Goal: Answer question/provide support

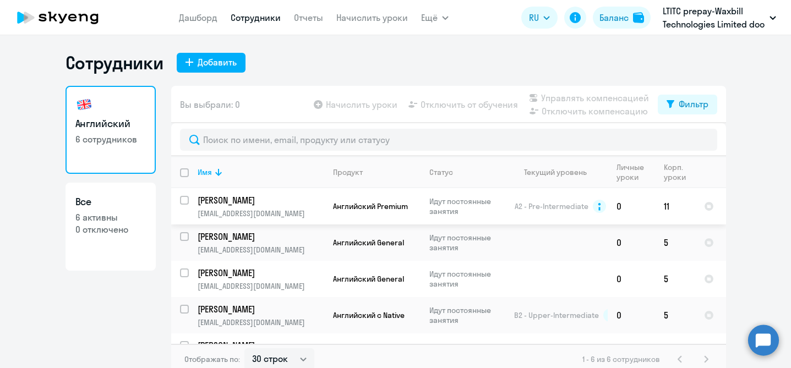
select select "30"
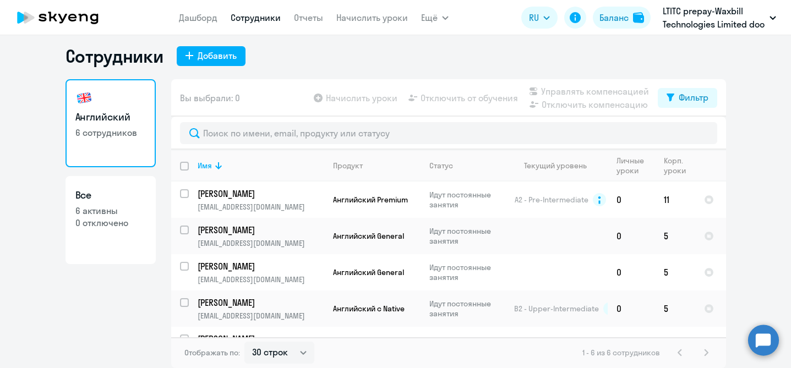
click at [772, 343] on circle at bounding box center [764, 340] width 31 height 31
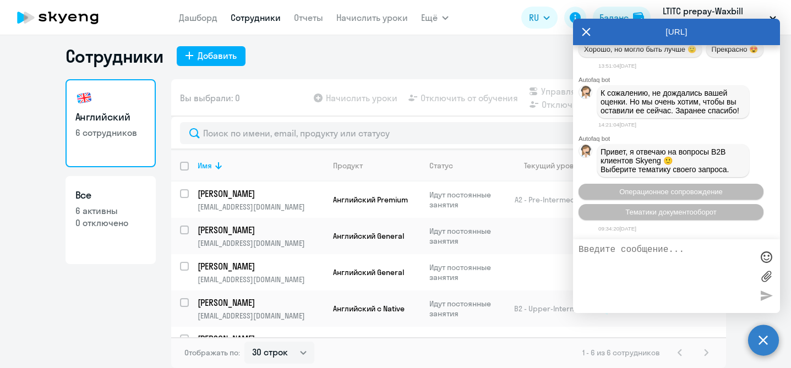
scroll to position [26694, 0]
type textarea ":"
click at [619, 256] on textarea "Добрф" at bounding box center [666, 276] width 174 height 63
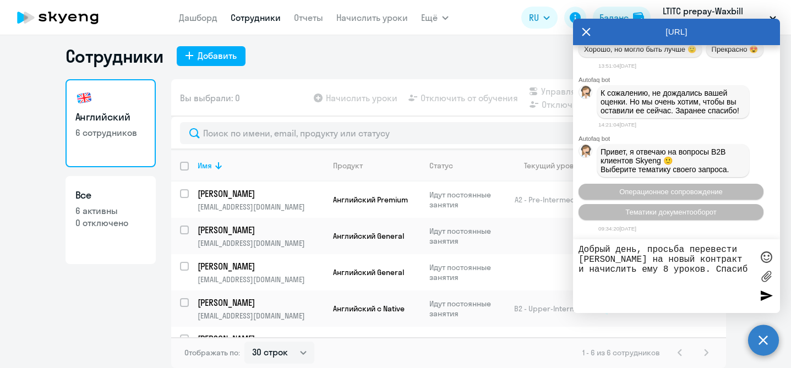
type textarea "Добрый день, просьба перевести [PERSON_NAME] на новый контракт и начислить ему …"
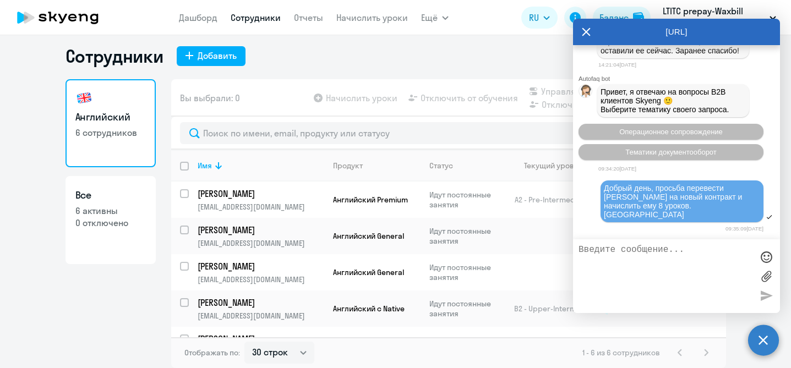
scroll to position [26838, 0]
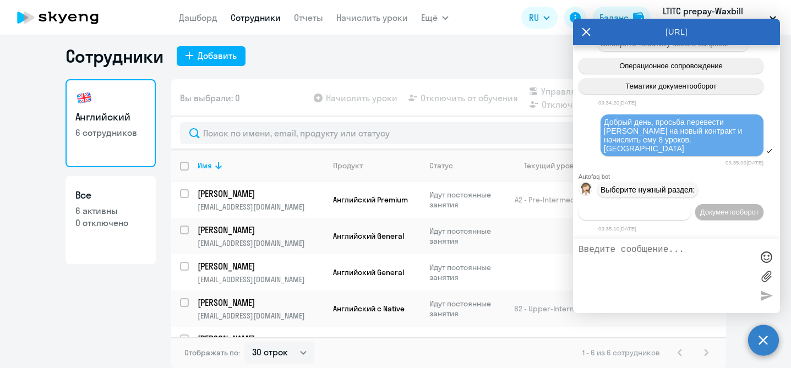
click at [686, 208] on span "Операционное сопровождение" at bounding box center [635, 212] width 104 height 8
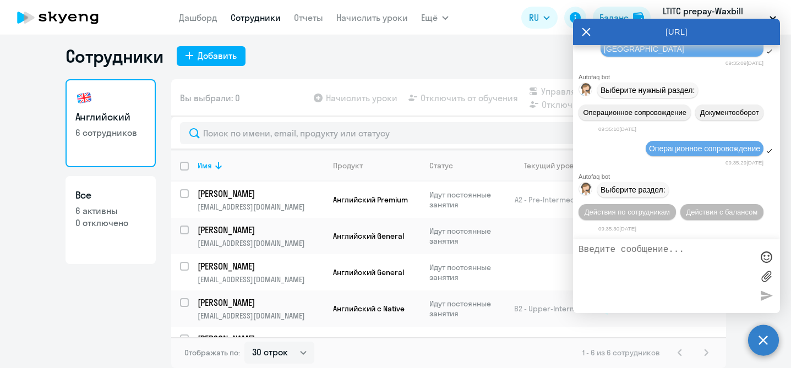
scroll to position [26941, 0]
click at [670, 212] on span "Действия по сотрудникам" at bounding box center [627, 212] width 85 height 8
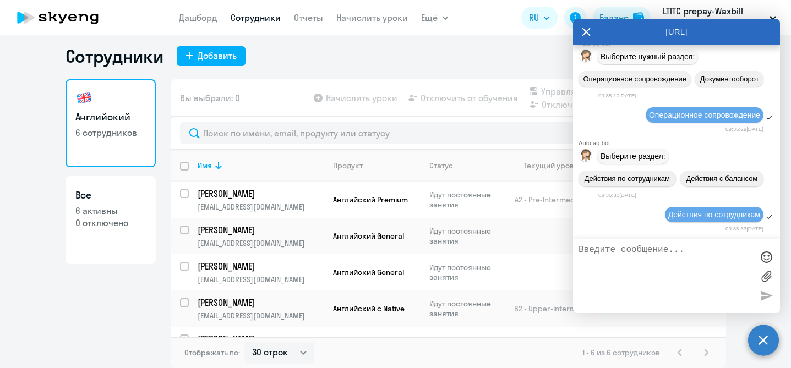
scroll to position [27087, 0]
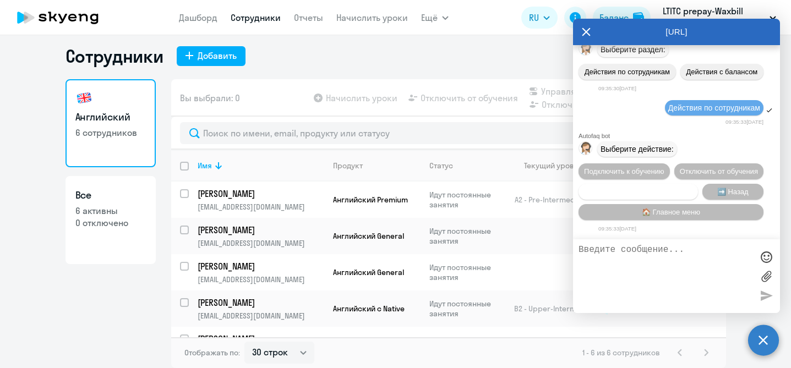
click at [653, 188] on span "Сотруднику нужна помощь" at bounding box center [638, 192] width 89 height 8
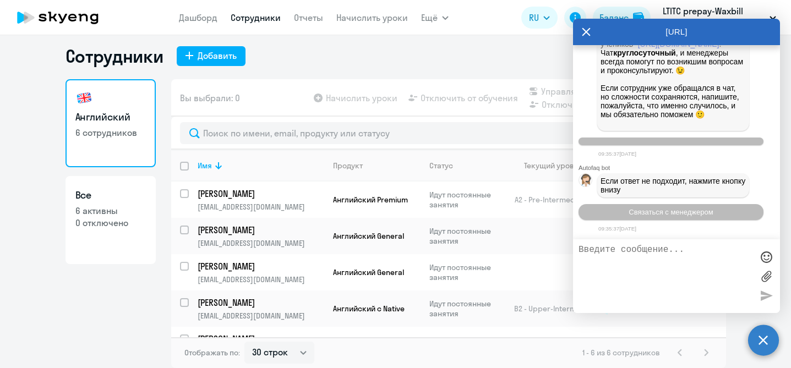
scroll to position [27472, 0]
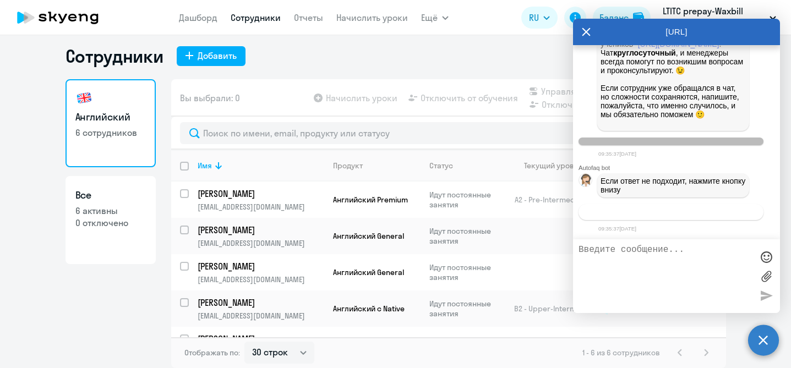
click at [696, 216] on span "Связаться с менеджером" at bounding box center [671, 212] width 84 height 8
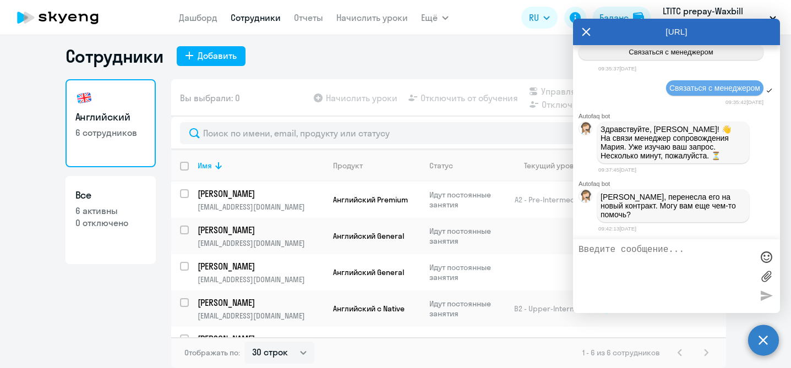
scroll to position [27646, 0]
click at [663, 252] on textarea at bounding box center [666, 276] width 174 height 63
click at [27, 245] on ng-component "Сотрудники Добавить Английский 6 сотрудников Все 6 активны 0 отключено Вы выбра…" at bounding box center [395, 206] width 791 height 323
click at [612, 264] on textarea at bounding box center [666, 276] width 174 height 63
type textarea "с"
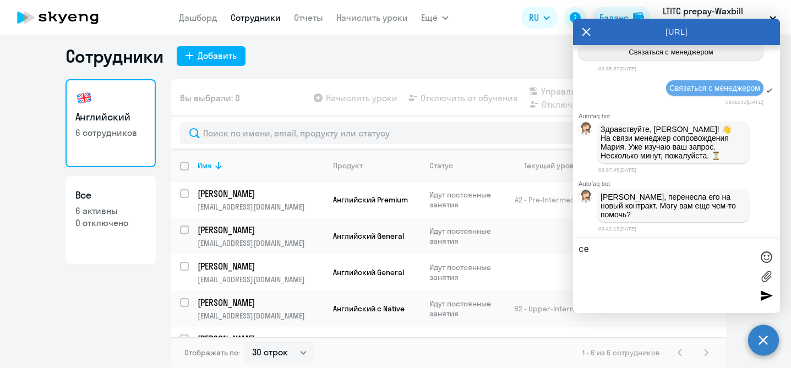
type textarea "c"
type textarea "Секунду, сейчас проверю"
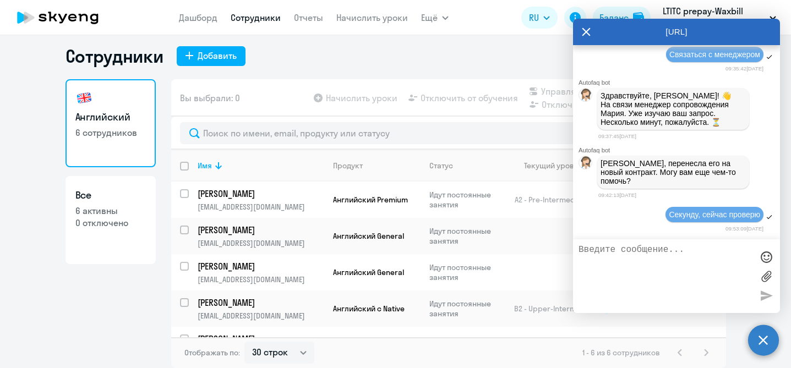
scroll to position [27681, 0]
click at [25, 326] on ng-component "Сотрудники Добавить Английский 6 сотрудников Все 6 активны 0 отключено Вы выбра…" at bounding box center [395, 206] width 791 height 323
click at [588, 33] on icon at bounding box center [587, 32] width 8 height 8
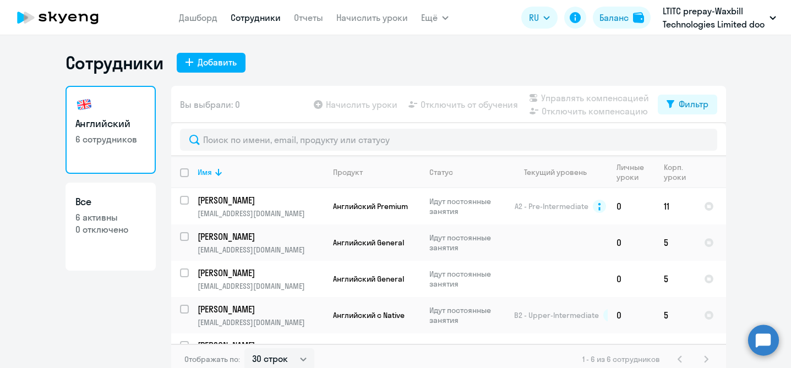
scroll to position [1, 0]
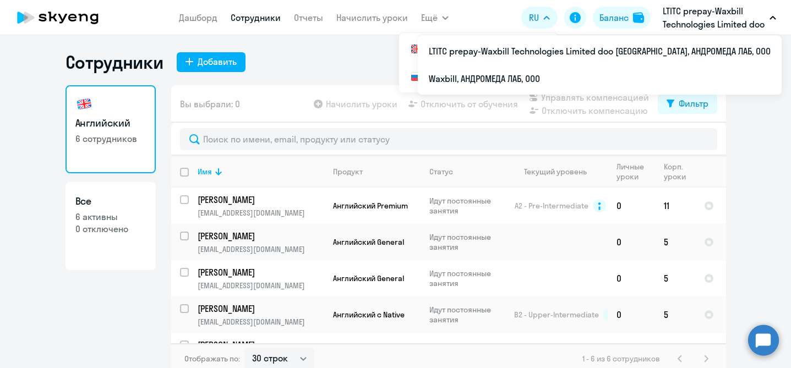
click at [766, 17] on button "LTITC prepay-Waxbill Technologies Limited doo [GEOGRAPHIC_DATA], АНДРОМЕДА ЛАБ,…" at bounding box center [720, 17] width 124 height 26
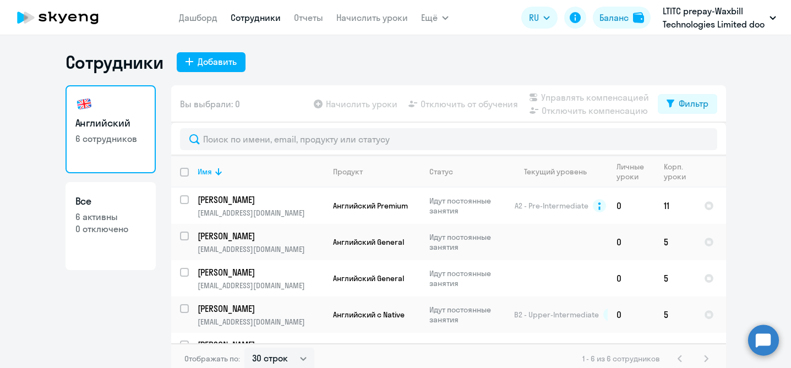
click at [774, 16] on icon "button" at bounding box center [773, 18] width 7 height 4
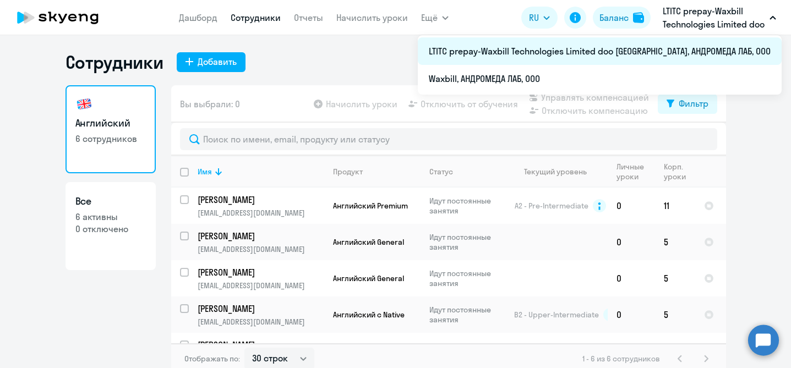
click at [721, 52] on li "LTITC prepay-Waxbill Technologies Limited doo [GEOGRAPHIC_DATA], АНДРОМЕДА ЛАБ,…" at bounding box center [600, 51] width 364 height 28
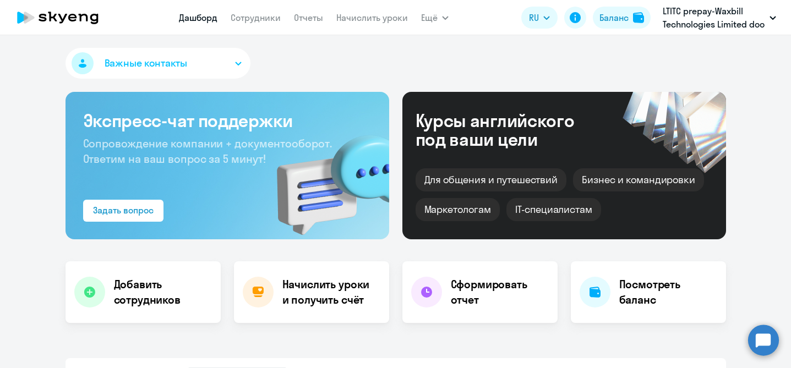
select select "30"
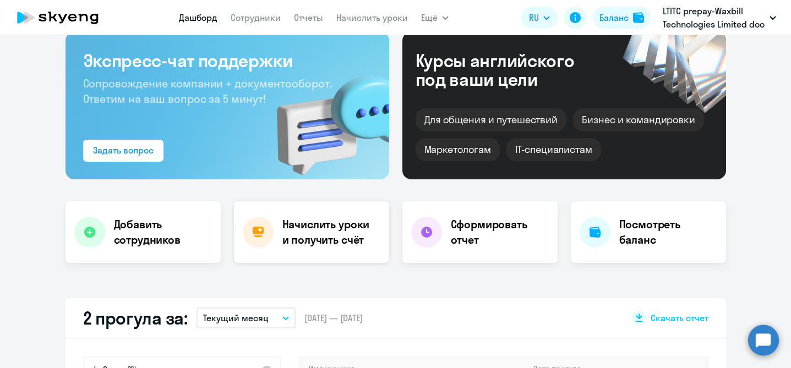
scroll to position [52, 0]
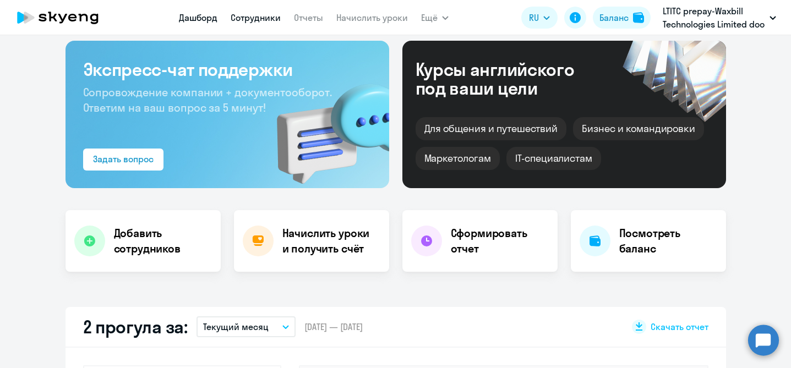
click at [255, 22] on link "Сотрудники" at bounding box center [256, 17] width 50 height 11
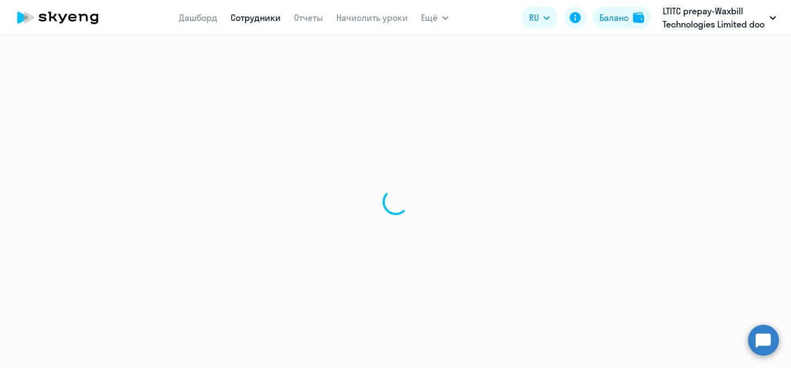
select select "30"
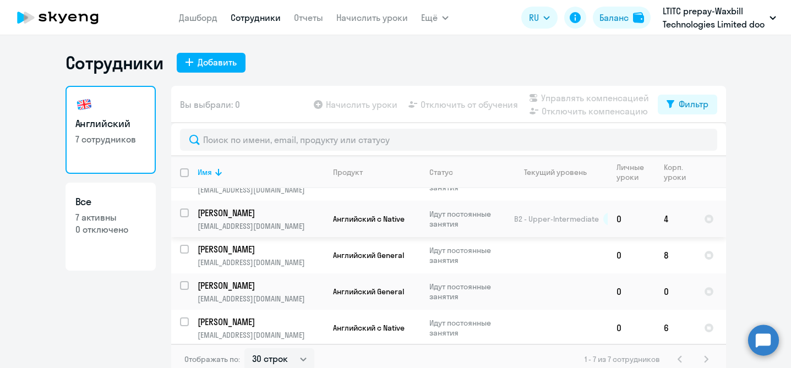
scroll to position [7, 0]
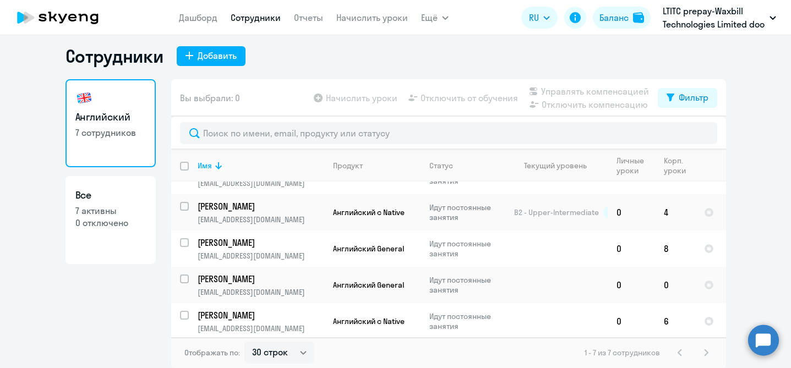
click at [771, 337] on circle at bounding box center [764, 340] width 31 height 31
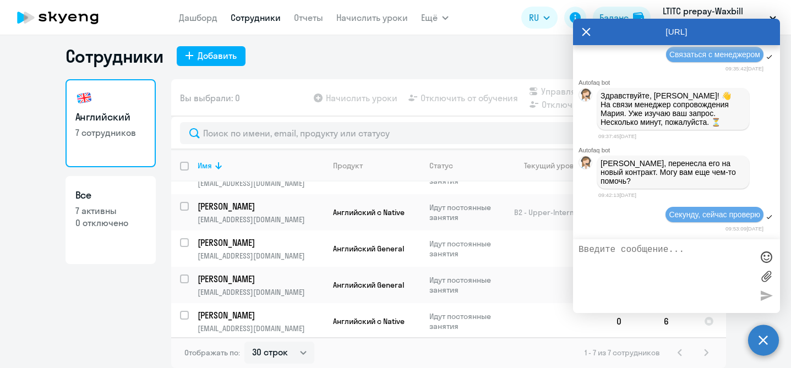
scroll to position [0, 0]
click at [710, 274] on textarea at bounding box center [666, 276] width 174 height 63
type textarea "Я просила начислить ему 8 уроков"
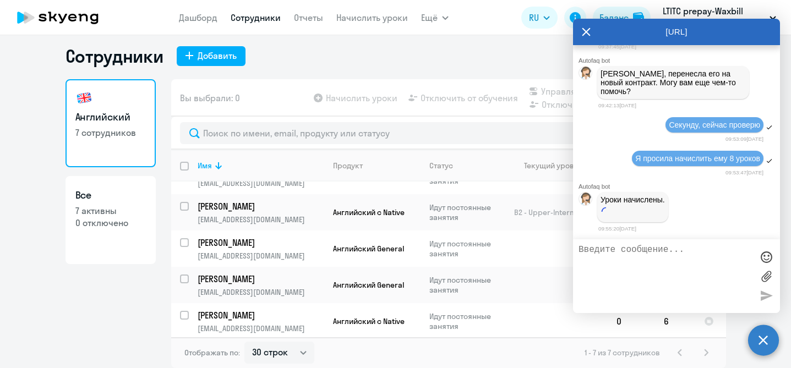
scroll to position [27774, 0]
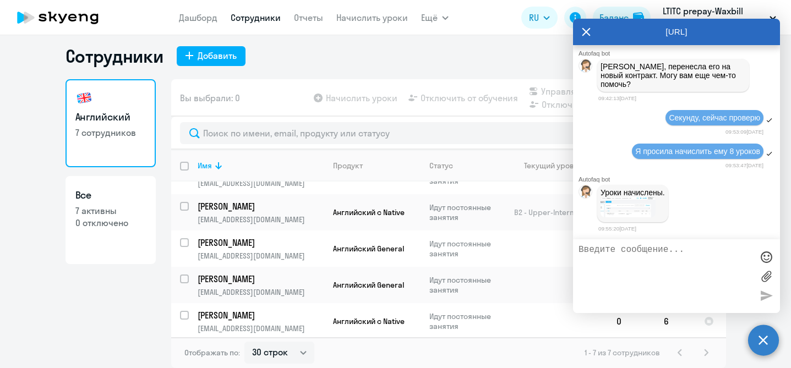
click at [131, 289] on div "Английский 7 сотрудников Все 7 активны 0 отключено" at bounding box center [111, 220] width 90 height 283
click at [588, 33] on icon at bounding box center [587, 32] width 8 height 8
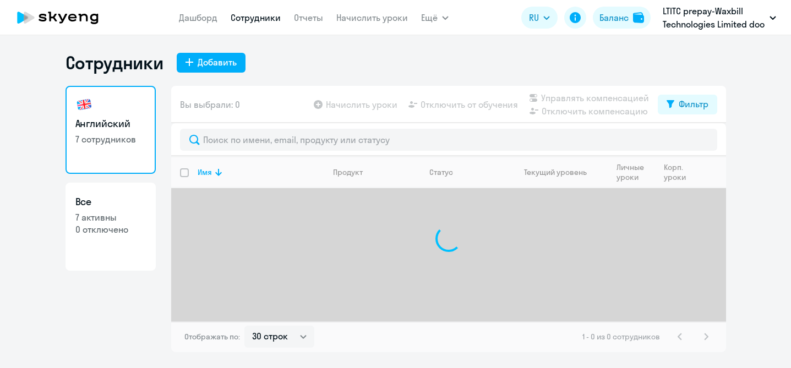
select select "30"
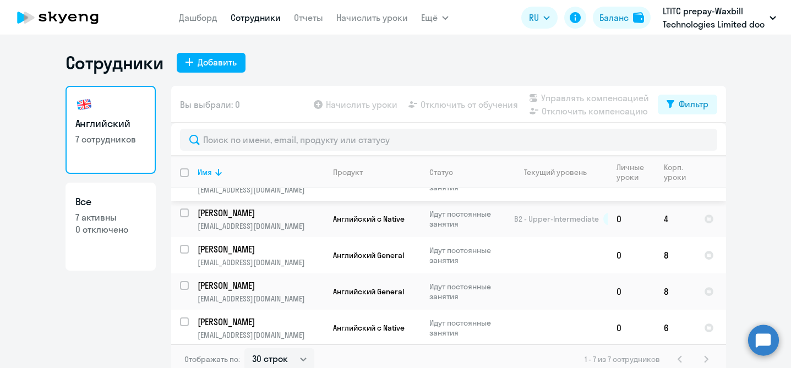
scroll to position [83, 0]
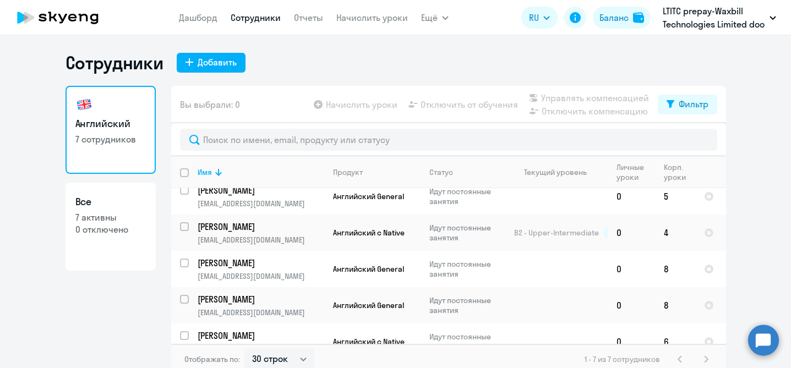
click at [760, 343] on circle at bounding box center [764, 340] width 31 height 31
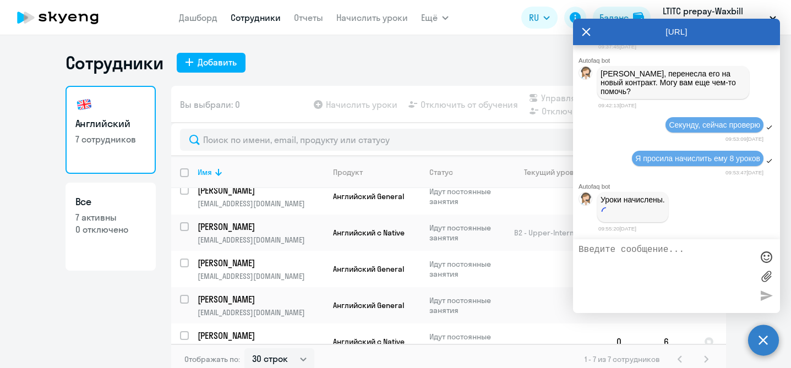
click at [691, 273] on textarea at bounding box center [666, 276] width 174 height 63
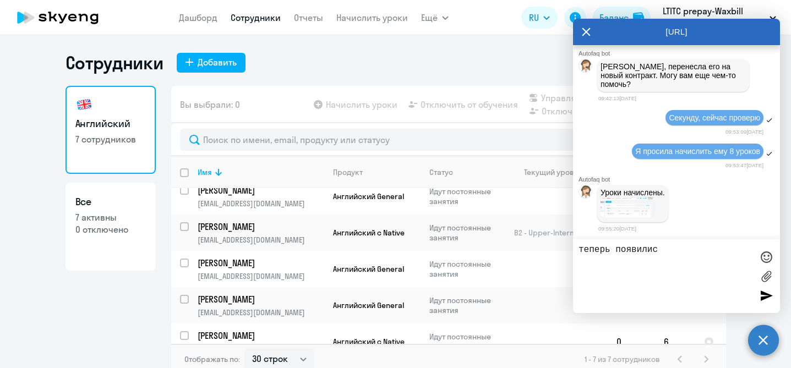
type textarea "теперь появились"
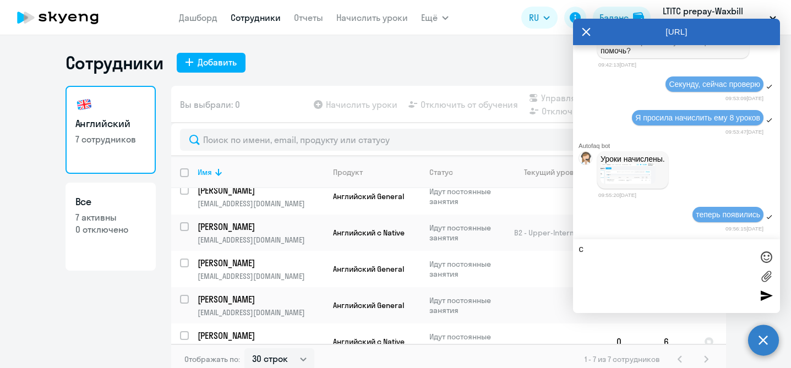
scroll to position [27816, 0]
type textarea "спасибо"
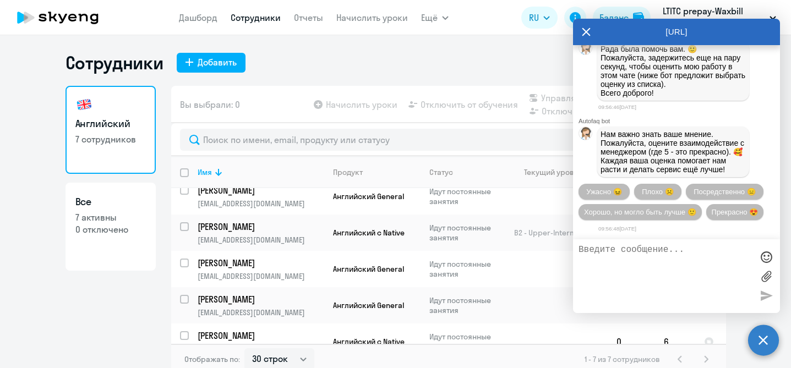
scroll to position [28080, 0]
click at [107, 317] on div "Английский 7 сотрудников Все 7 активны 0 отключено" at bounding box center [111, 227] width 90 height 283
click at [585, 35] on icon at bounding box center [586, 32] width 9 height 26
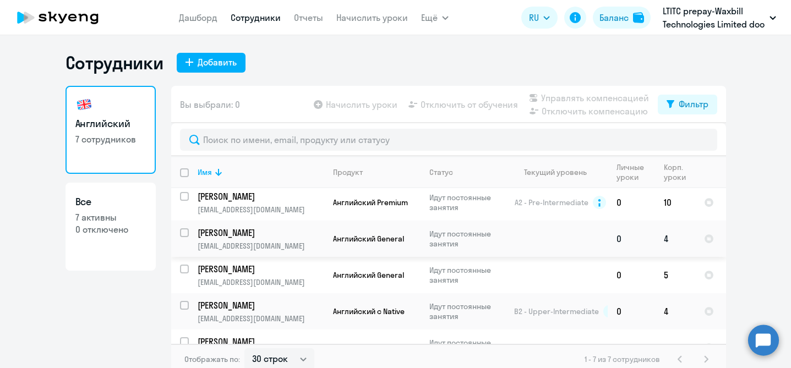
scroll to position [6, 0]
